Goal: Task Accomplishment & Management: Manage account settings

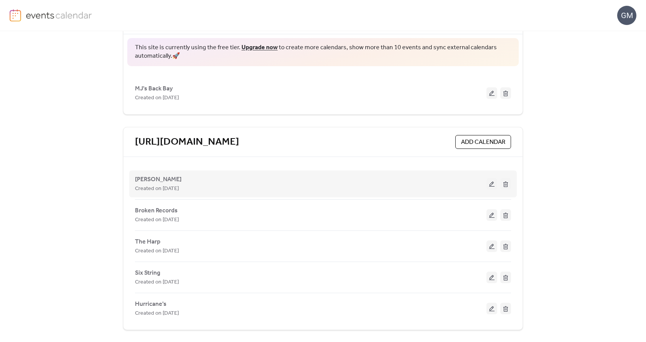
scroll to position [70, 0]
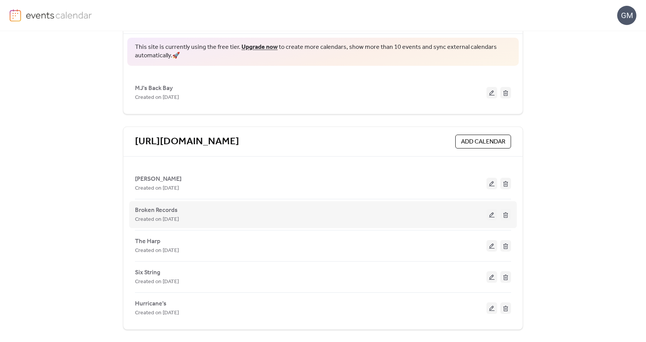
click at [489, 214] on button at bounding box center [492, 215] width 11 height 12
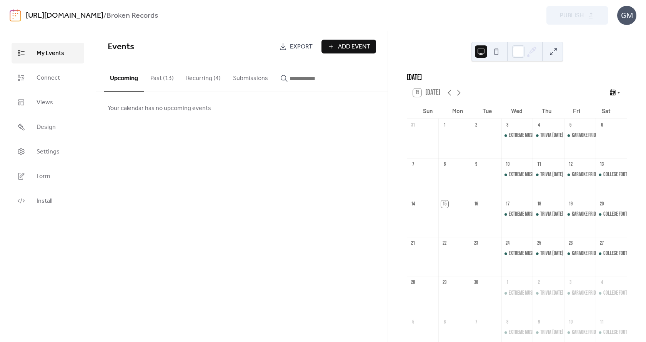
click at [198, 81] on button "Recurring (4)" at bounding box center [203, 76] width 47 height 28
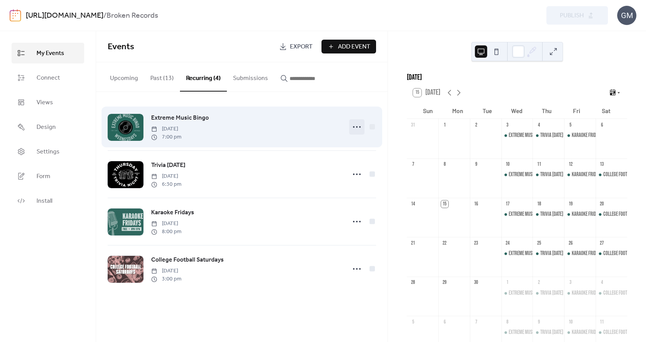
click at [359, 128] on icon at bounding box center [357, 127] width 12 height 12
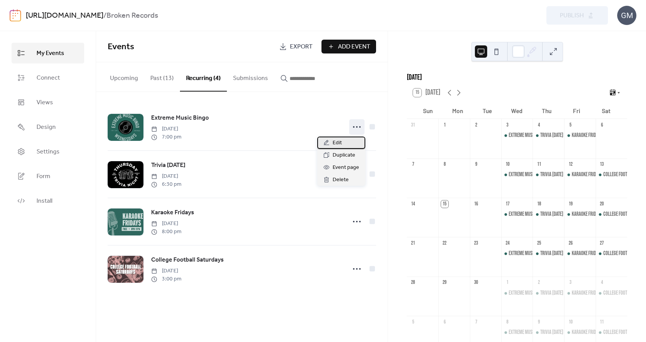
click at [336, 141] on span "Edit" at bounding box center [337, 143] width 9 height 9
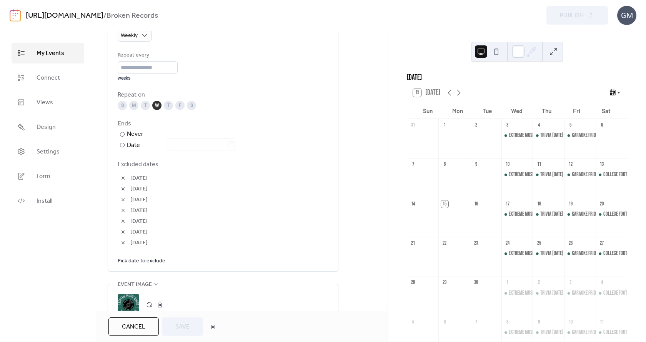
scroll to position [423, 0]
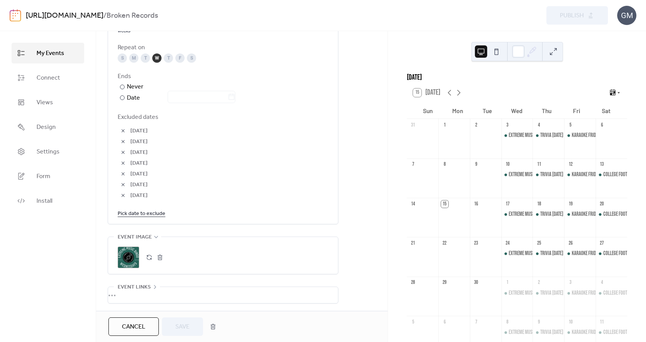
click at [131, 217] on link "Pick date to exclude" at bounding box center [142, 214] width 48 height 10
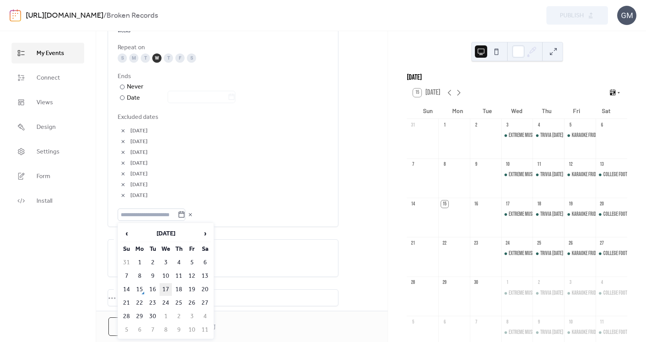
click at [167, 291] on td "17" at bounding box center [166, 289] width 12 height 13
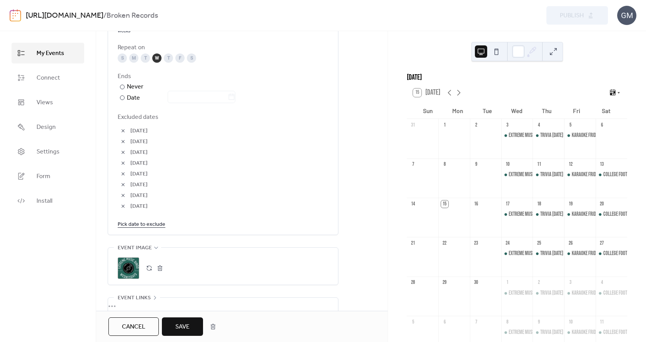
click at [171, 323] on button "Save" at bounding box center [182, 326] width 41 height 18
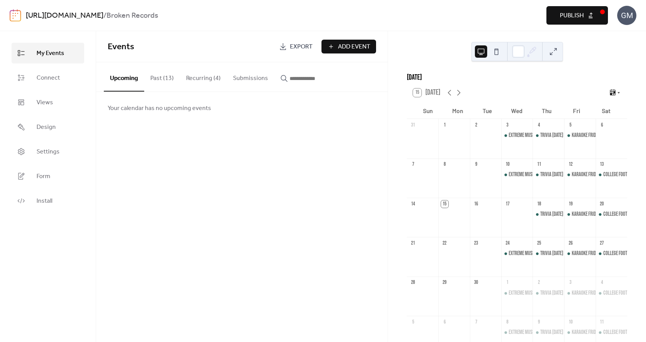
click at [570, 18] on span "Publish" at bounding box center [572, 15] width 24 height 9
